Goal: Information Seeking & Learning: Learn about a topic

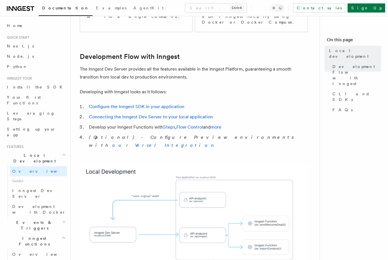
scroll to position [296, 0]
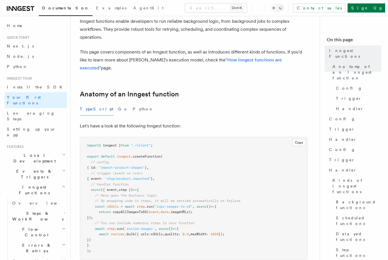
scroll to position [46, 0]
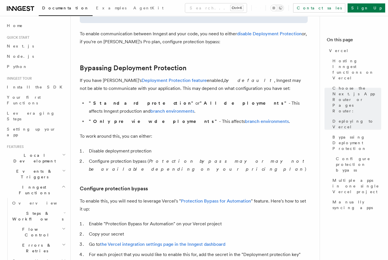
scroll to position [433, 0]
